Goal: Information Seeking & Learning: Learn about a topic

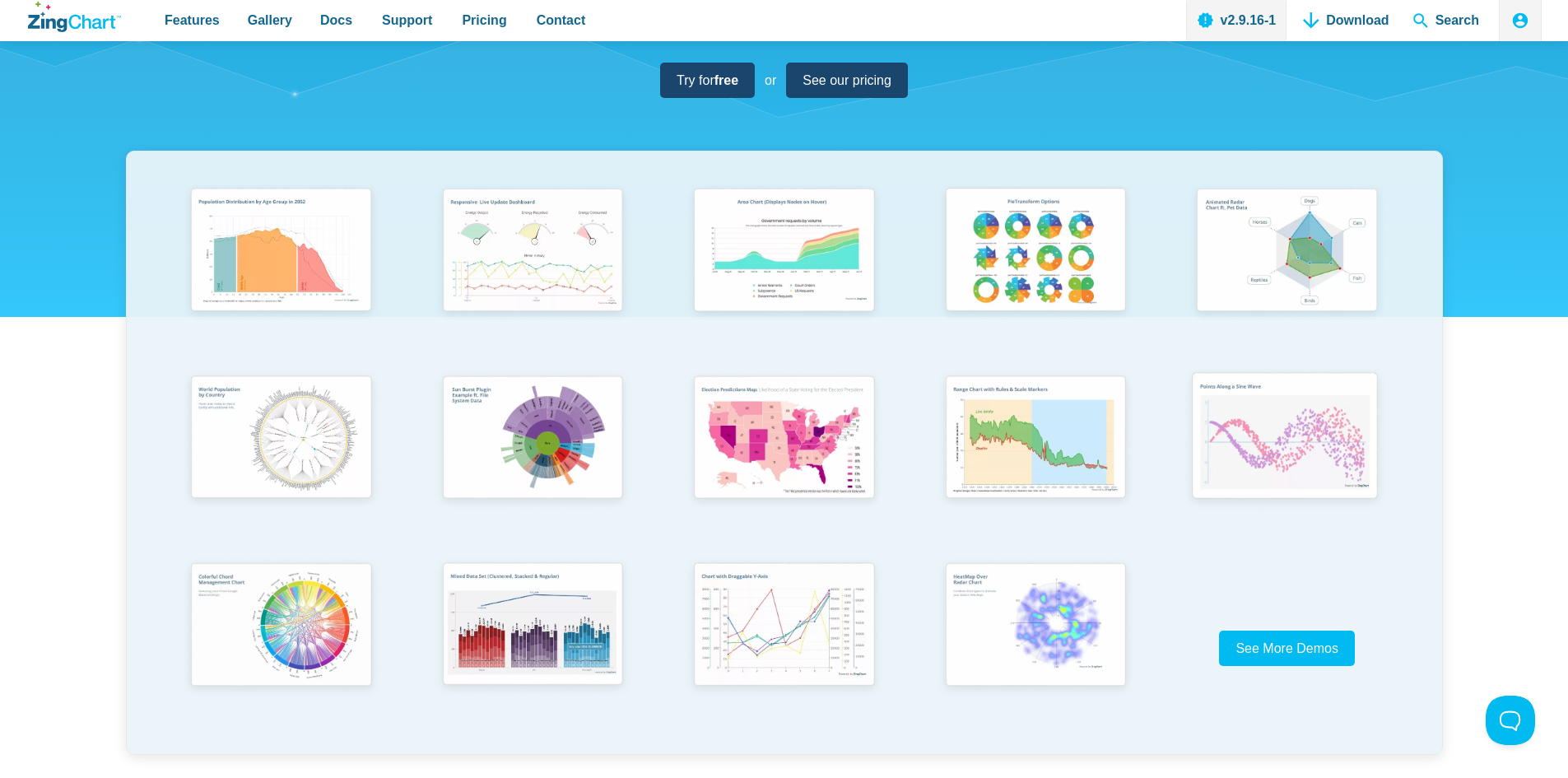
click at [1281, 477] on img "App Content" at bounding box center [1285, 437] width 208 height 148
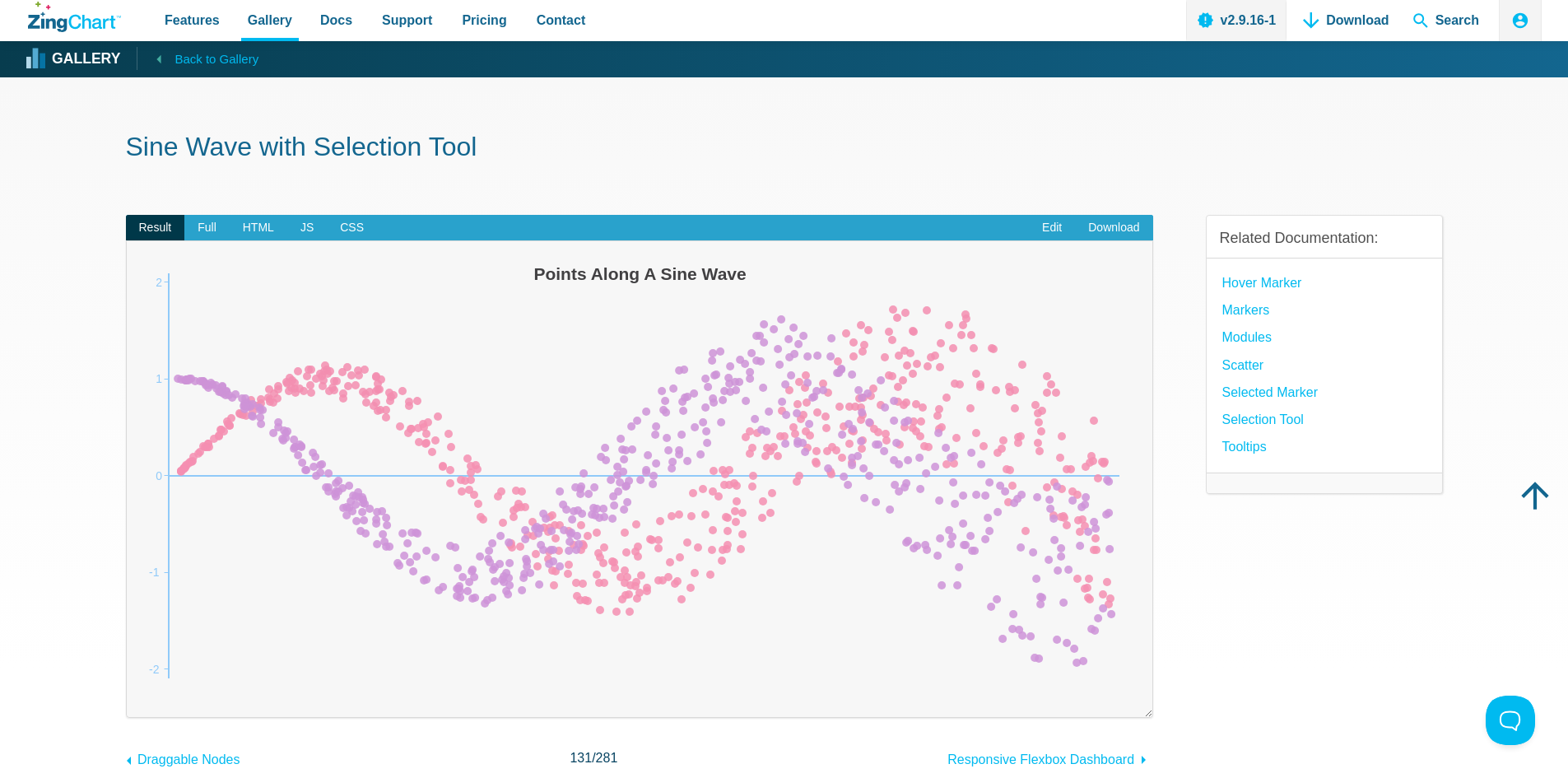
click at [190, 52] on span "Back to Gallery" at bounding box center [217, 59] width 84 height 22
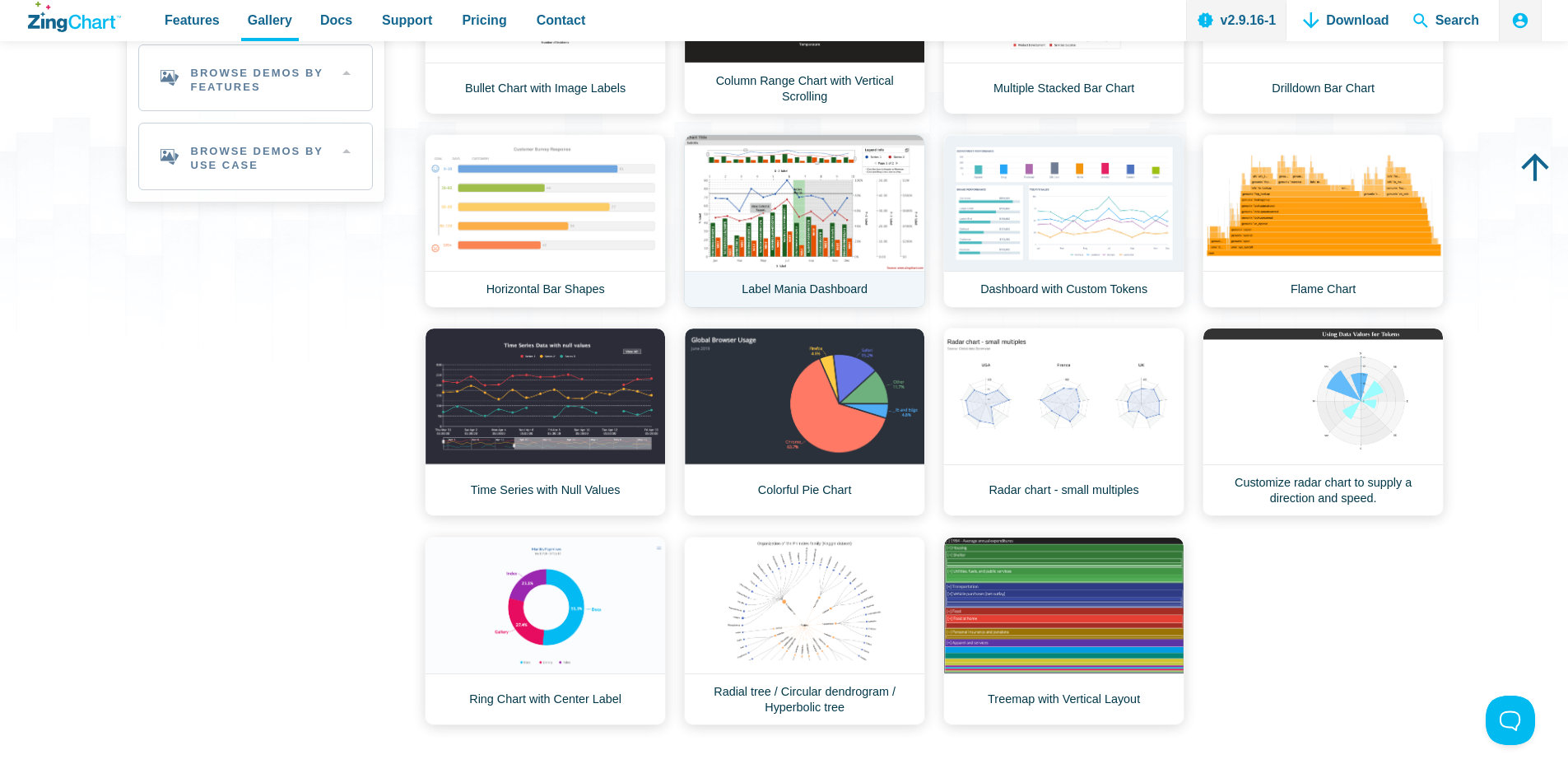
scroll to position [329, 0]
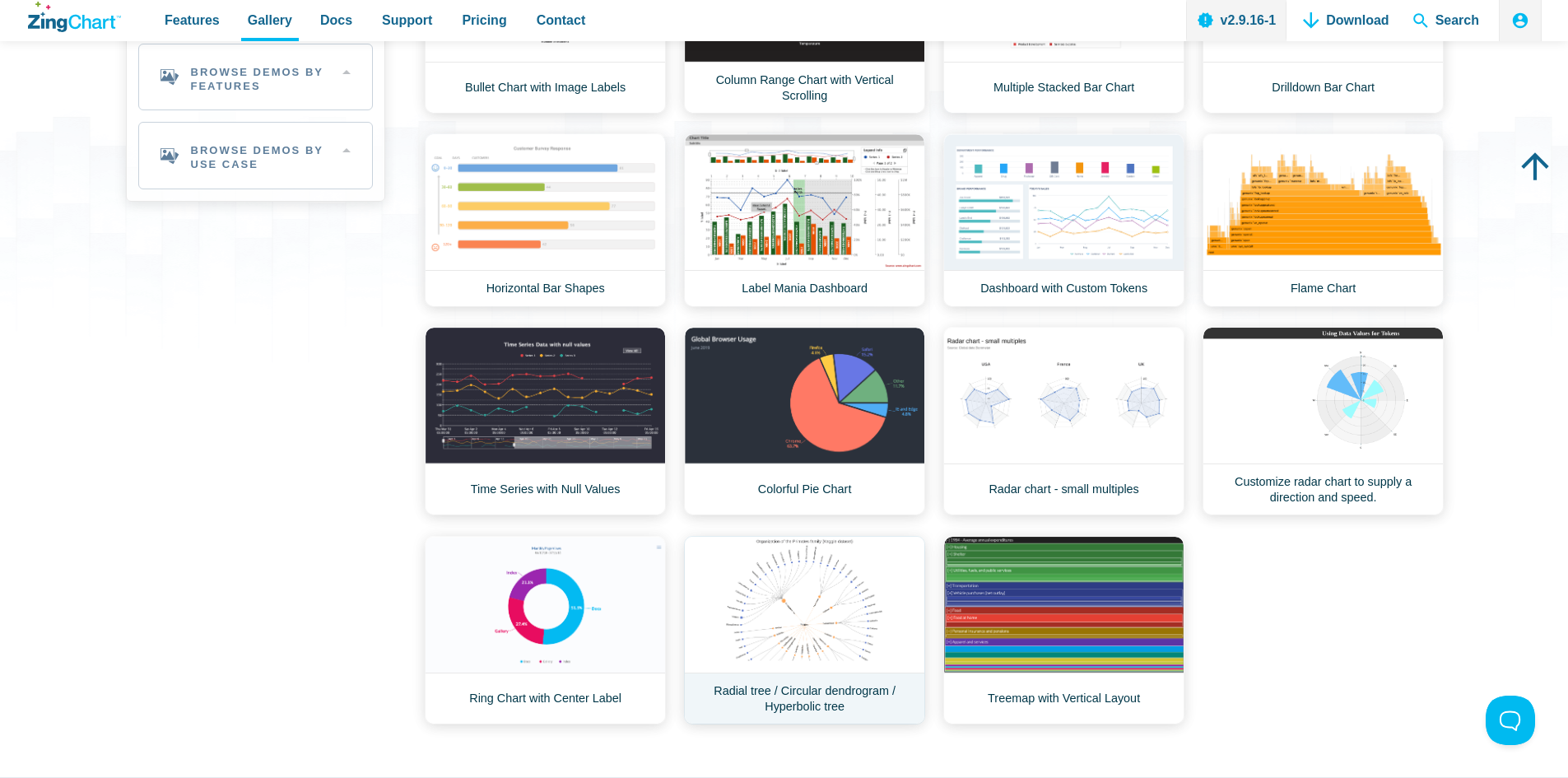
click at [795, 616] on link "Radial tree / Circular dendrogram / Hyperbolic tree" at bounding box center [804, 629] width 241 height 189
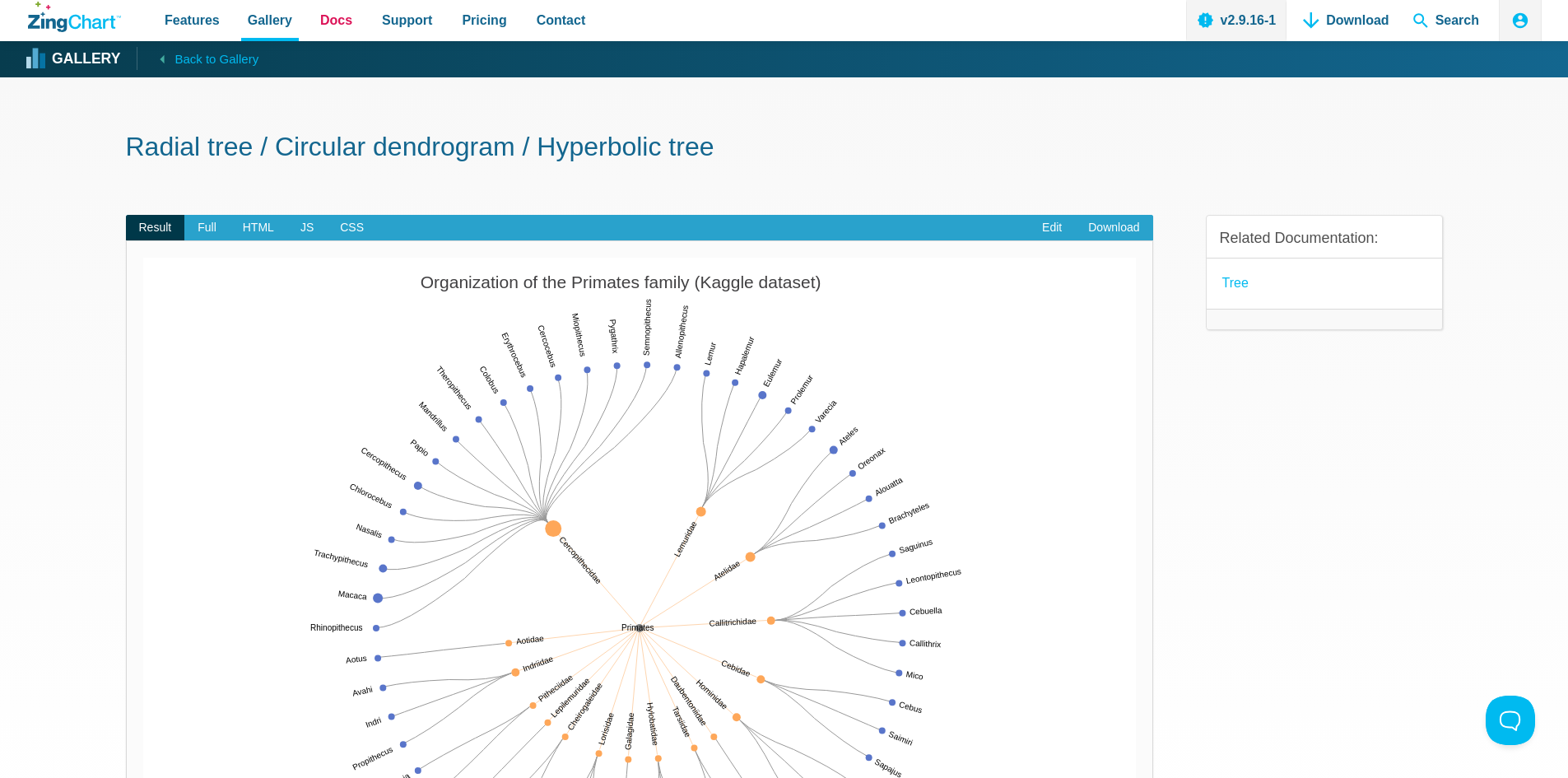
click at [320, 26] on span "Docs" at bounding box center [336, 20] width 32 height 23
